Goal: Use online tool/utility: Utilize a website feature to perform a specific function

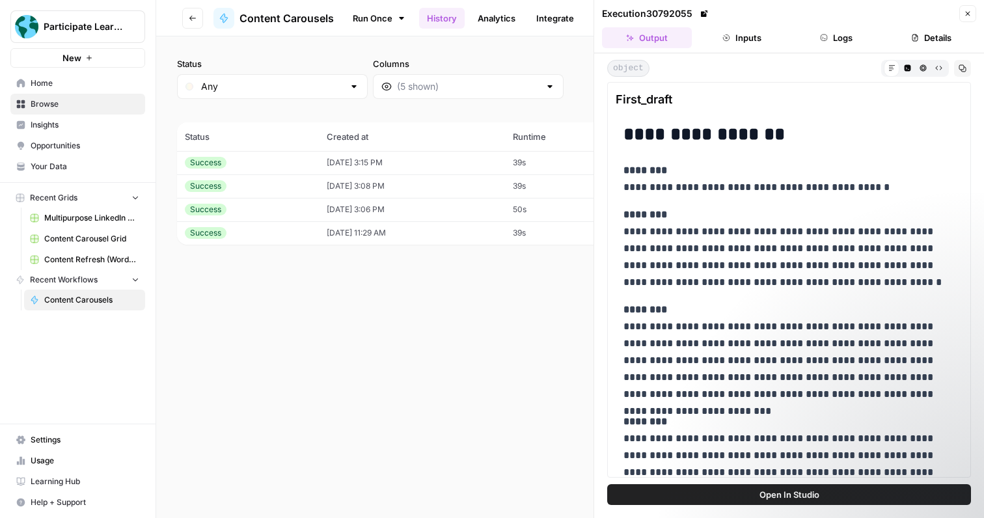
scroll to position [418, 0]
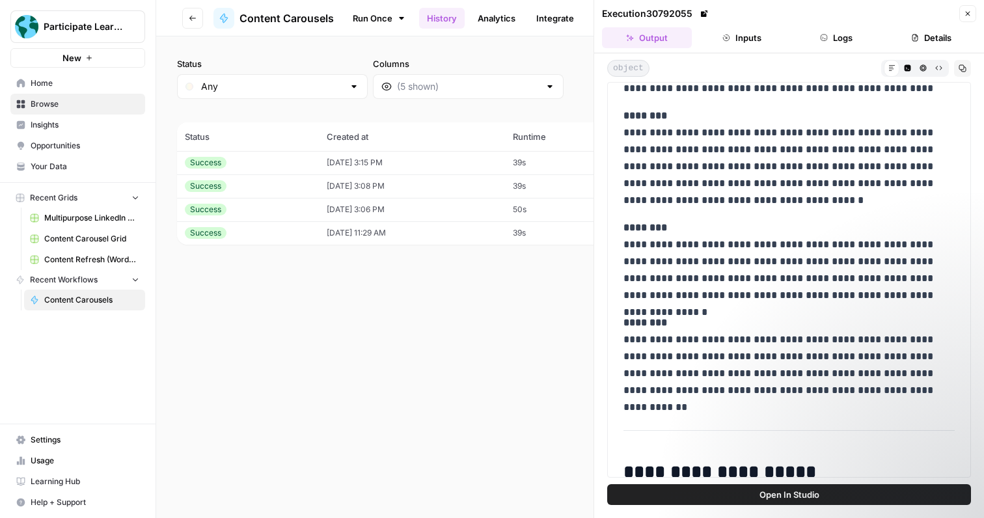
click at [103, 107] on span "Browse" at bounding box center [85, 104] width 109 height 12
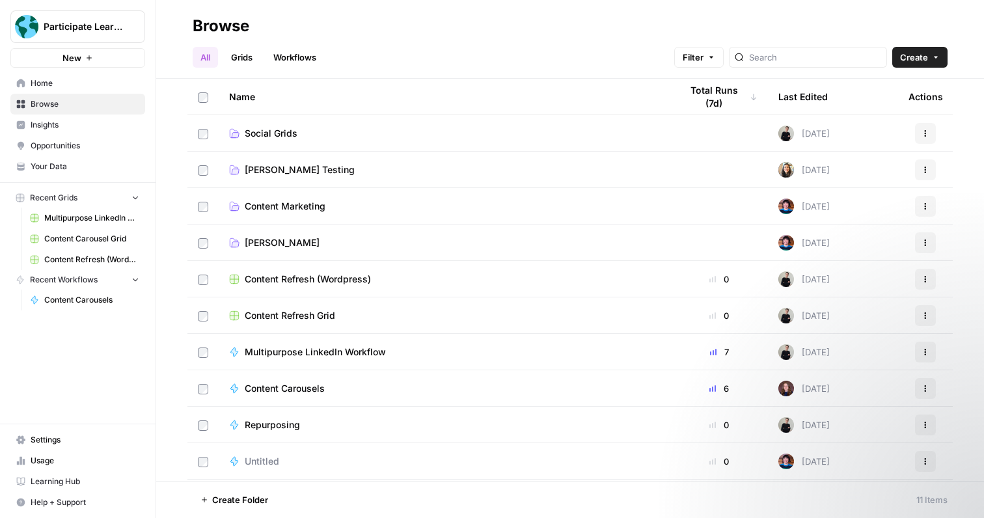
scroll to position [35, 0]
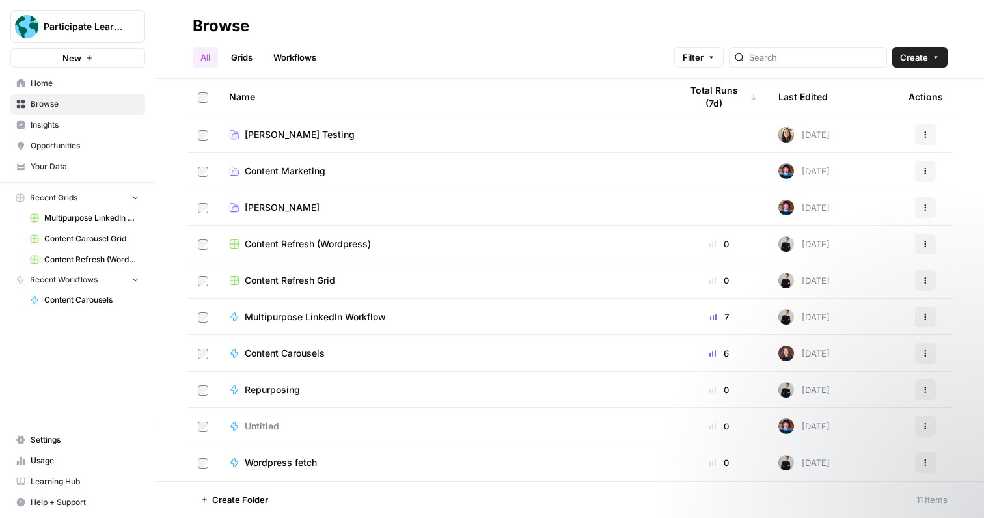
click at [333, 354] on div "Content Carousels" at bounding box center [290, 353] width 90 height 13
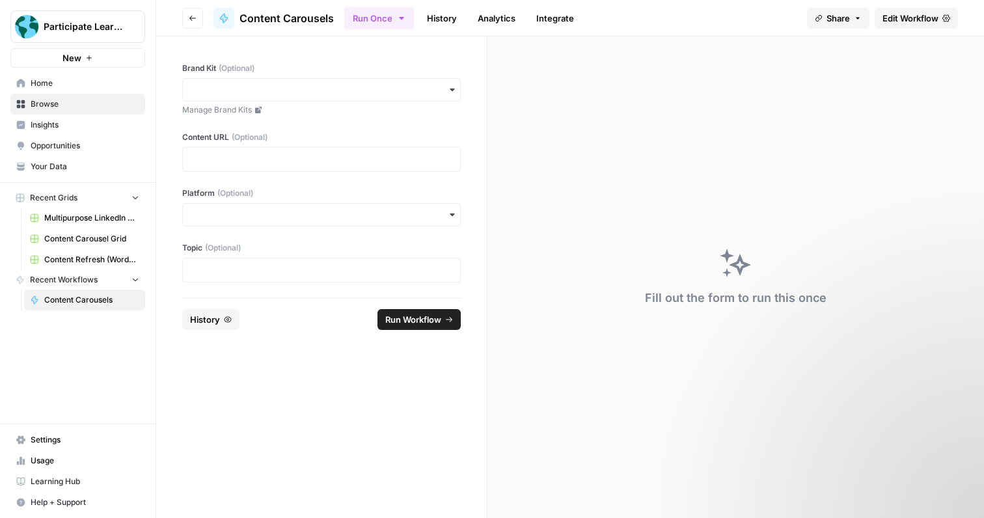
click at [353, 98] on div "button" at bounding box center [321, 89] width 279 height 23
click at [339, 130] on div "Participate Learning" at bounding box center [321, 125] width 277 height 25
click at [343, 162] on p at bounding box center [322, 159] width 262 height 13
click at [346, 224] on div "button" at bounding box center [321, 214] width 279 height 23
click at [316, 272] on div "Instagram" at bounding box center [321, 274] width 277 height 25
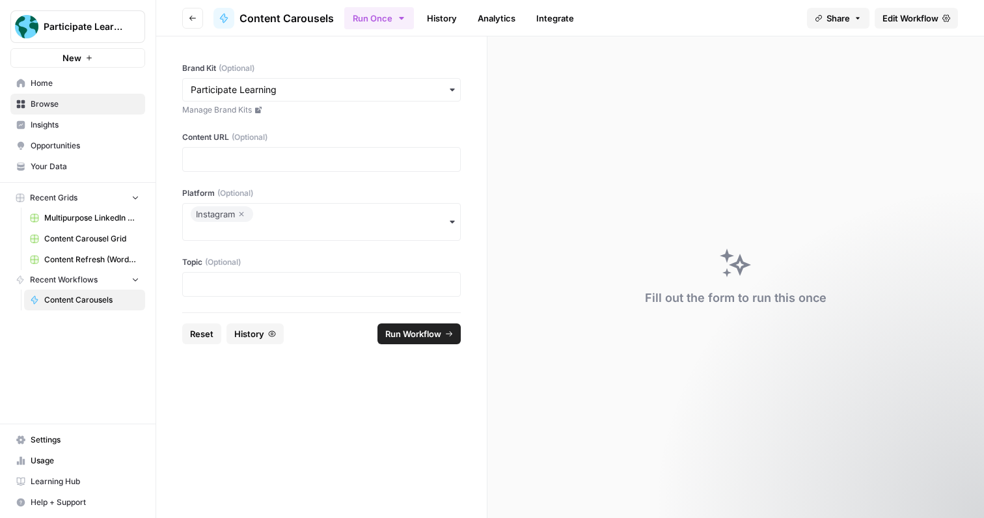
click at [335, 265] on label "Topic (Optional)" at bounding box center [321, 263] width 279 height 12
click at [335, 281] on p at bounding box center [322, 284] width 262 height 13
click at [430, 335] on span "Run Workflow" at bounding box center [413, 333] width 56 height 13
click at [964, 449] on icon "close" at bounding box center [965, 450] width 7 height 7
click at [261, 167] on div at bounding box center [321, 159] width 279 height 25
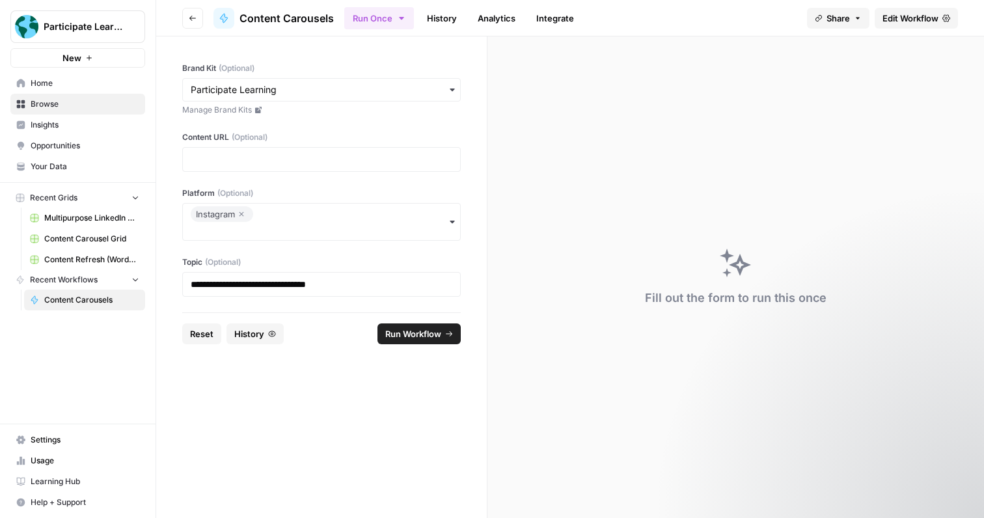
click at [261, 167] on div at bounding box center [321, 159] width 279 height 25
click at [248, 162] on p at bounding box center [322, 159] width 262 height 13
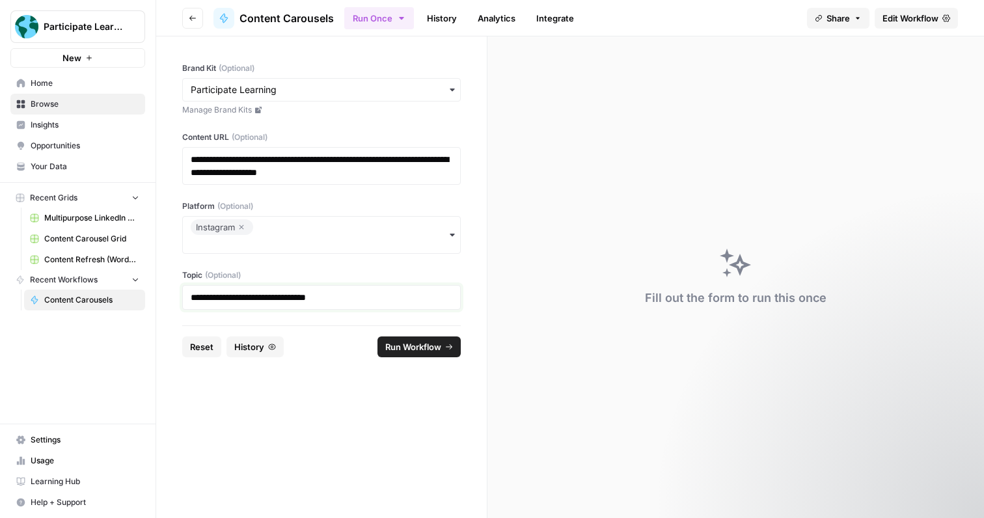
click at [356, 295] on p "**********" at bounding box center [322, 297] width 262 height 13
click at [433, 342] on span "Run Workflow" at bounding box center [413, 347] width 56 height 13
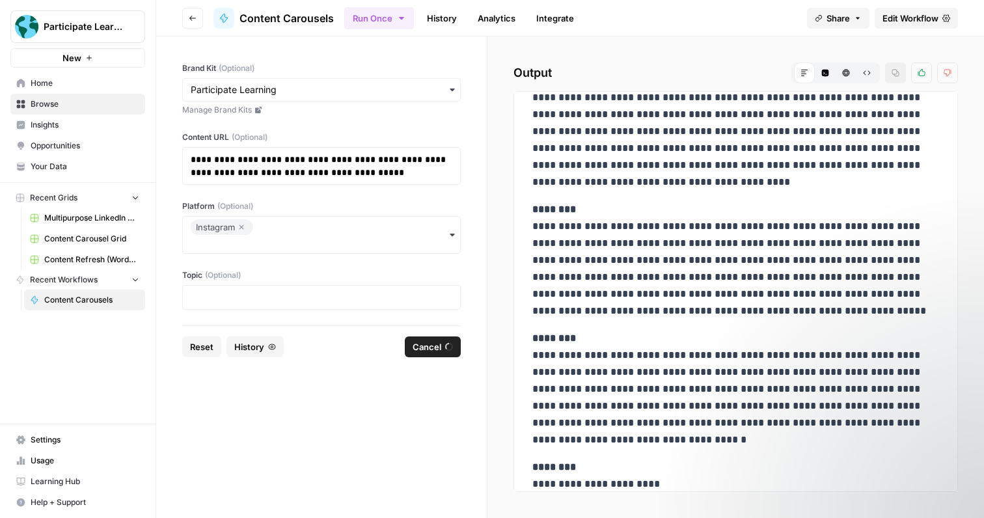
scroll to position [185, 0]
